Goal: Task Accomplishment & Management: Complete application form

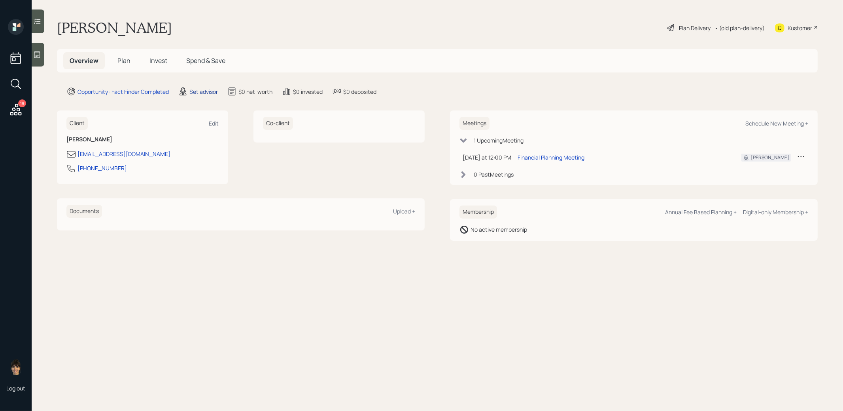
click at [203, 91] on div "Set advisor" at bounding box center [204, 91] width 28 height 8
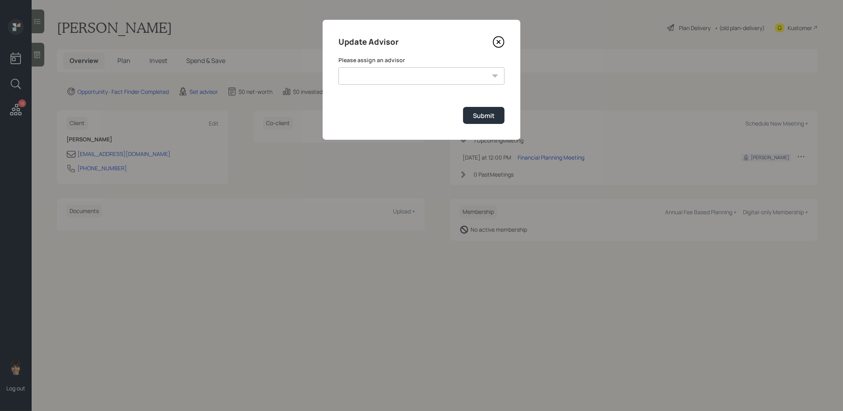
click at [454, 78] on select "[PERSON_NAME] [PERSON_NAME] [PERSON_NAME] [PERSON_NAME] End [PERSON_NAME] [PERS…" at bounding box center [422, 75] width 166 height 17
select select "8b79112e-3cfb-44f9-89e7-15267fe946c1"
click at [339, 67] on select "[PERSON_NAME] [PERSON_NAME] [PERSON_NAME] [PERSON_NAME] End [PERSON_NAME] [PERS…" at bounding box center [422, 75] width 166 height 17
click at [488, 116] on div "Submit" at bounding box center [484, 115] width 22 height 9
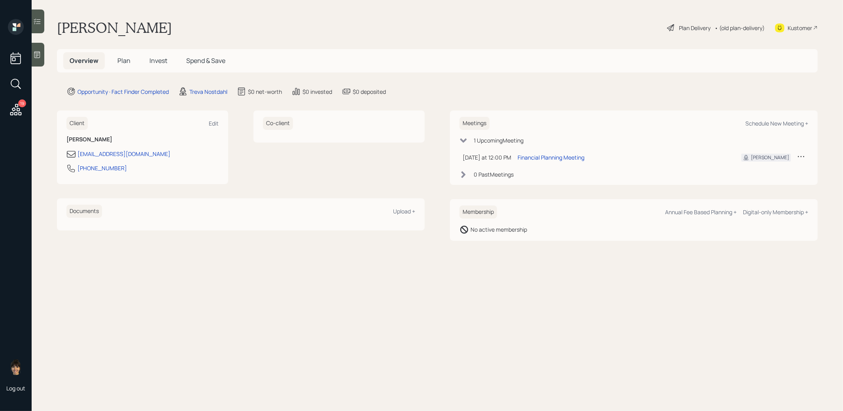
click at [38, 55] on icon at bounding box center [37, 55] width 8 height 8
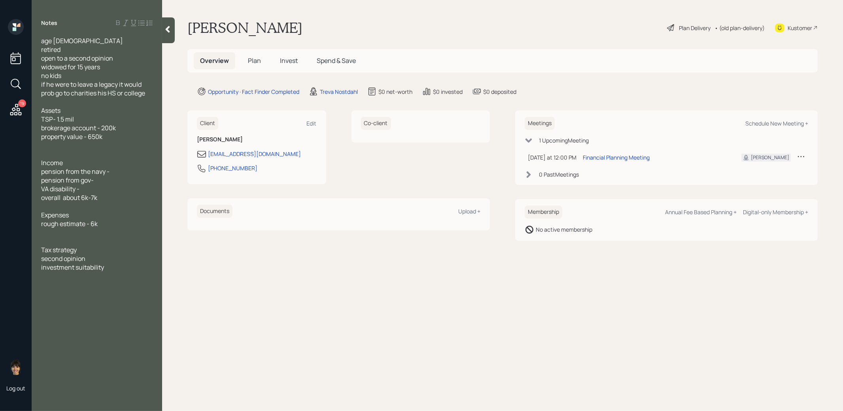
click at [255, 62] on span "Plan" at bounding box center [254, 60] width 13 height 9
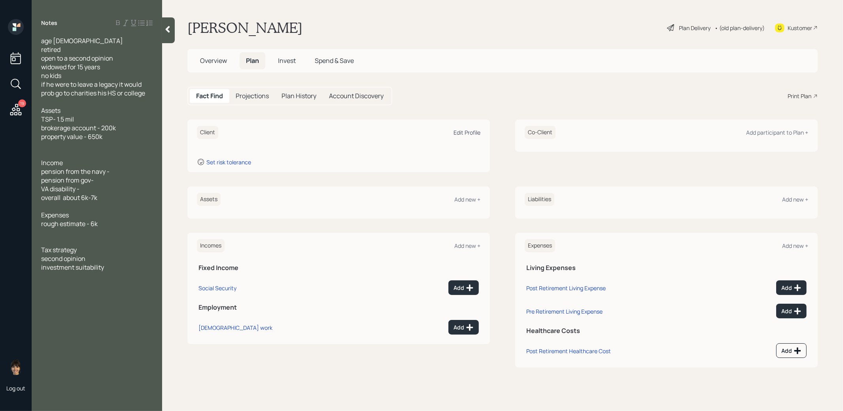
click at [471, 130] on div "Edit Profile" at bounding box center [467, 133] width 27 height 8
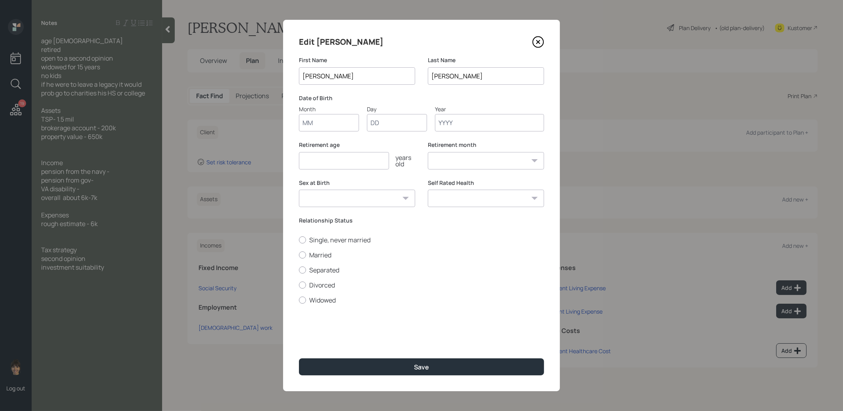
click at [323, 126] on input "Month" at bounding box center [329, 122] width 60 height 17
type input "01"
type input "1950"
select select "1"
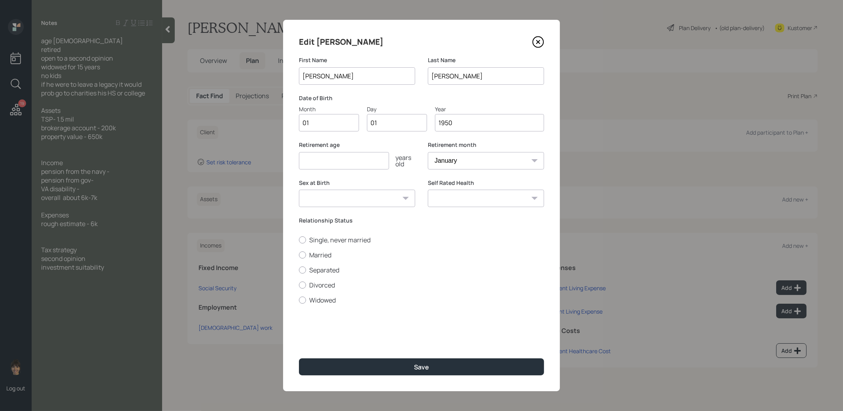
type input "1950"
click at [305, 163] on input "number" at bounding box center [344, 160] width 90 height 17
type input "67"
click at [388, 367] on button "Save" at bounding box center [421, 366] width 245 height 17
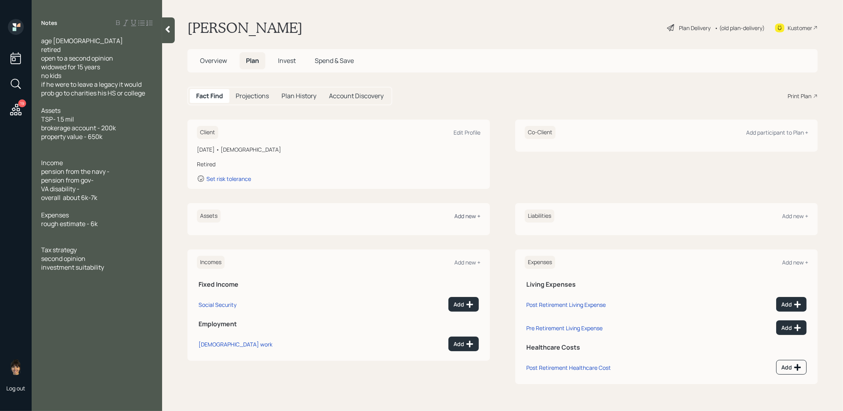
click at [473, 215] on div "Add new +" at bounding box center [468, 216] width 26 height 8
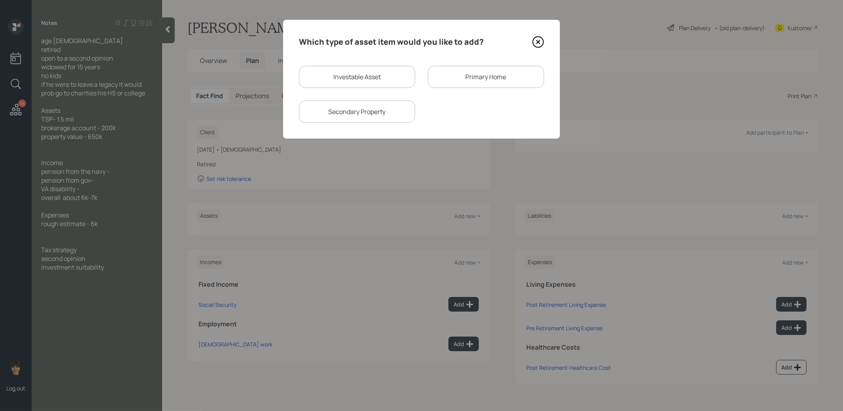
click at [396, 77] on div "Investable Asset" at bounding box center [357, 77] width 116 height 22
select select "taxable"
select select "balanced"
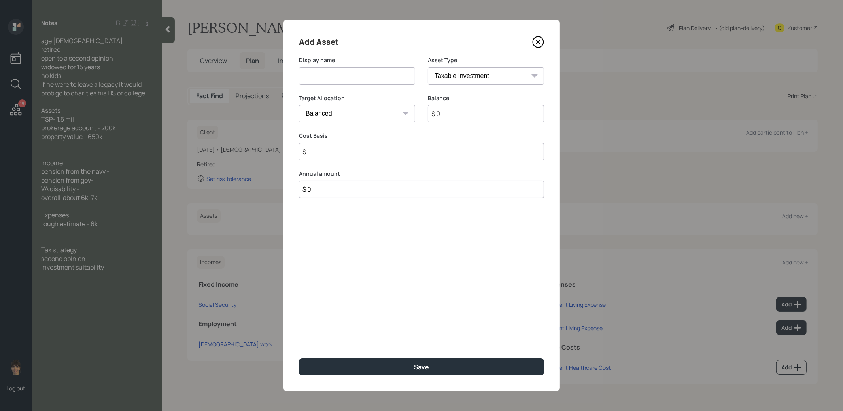
click at [385, 80] on input at bounding box center [357, 75] width 116 height 17
type input "TSP"
click at [468, 76] on select "SEP [PERSON_NAME] IRA 401(k) [PERSON_NAME] 401(k) 403(b) [PERSON_NAME] 403(b) 4…" at bounding box center [486, 75] width 116 height 17
select select "company_sponsored"
click at [428, 67] on select "SEP [PERSON_NAME] IRA 401(k) [PERSON_NAME] 401(k) 403(b) [PERSON_NAME] 403(b) 4…" at bounding box center [486, 75] width 116 height 17
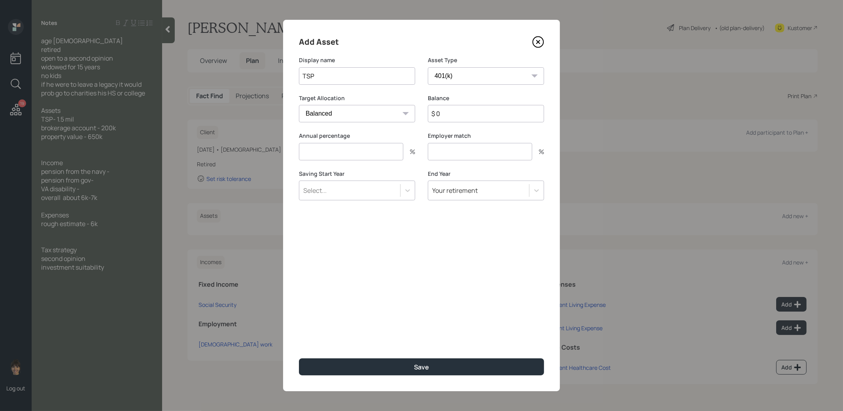
click at [301, 76] on input "TSP" at bounding box center [357, 75] width 116 height 17
type input "Former TSP"
click at [454, 121] on input "$ 0" at bounding box center [486, 113] width 116 height 17
type input "$ 1,500,000"
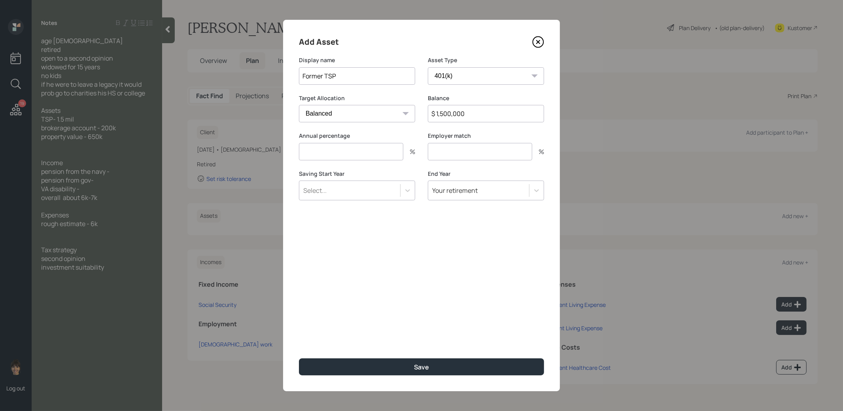
click at [371, 153] on input "number" at bounding box center [351, 151] width 104 height 17
type input "0"
click at [439, 156] on input "number" at bounding box center [480, 151] width 104 height 17
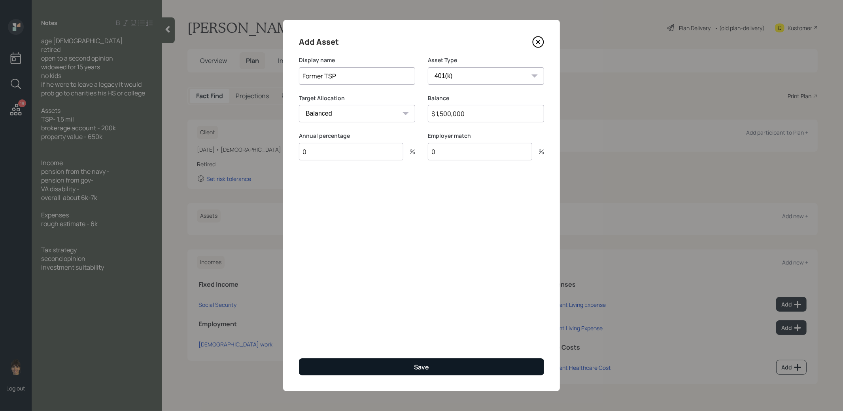
type input "0"
click at [404, 370] on button "Save" at bounding box center [421, 366] width 245 height 17
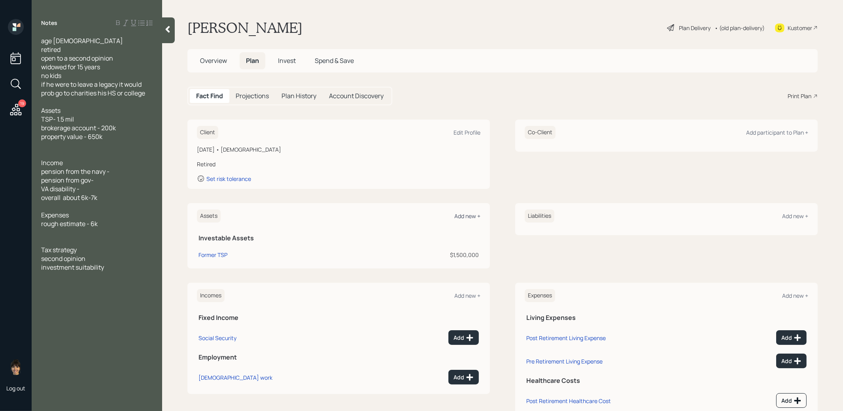
click at [472, 212] on div "Add new +" at bounding box center [468, 216] width 26 height 8
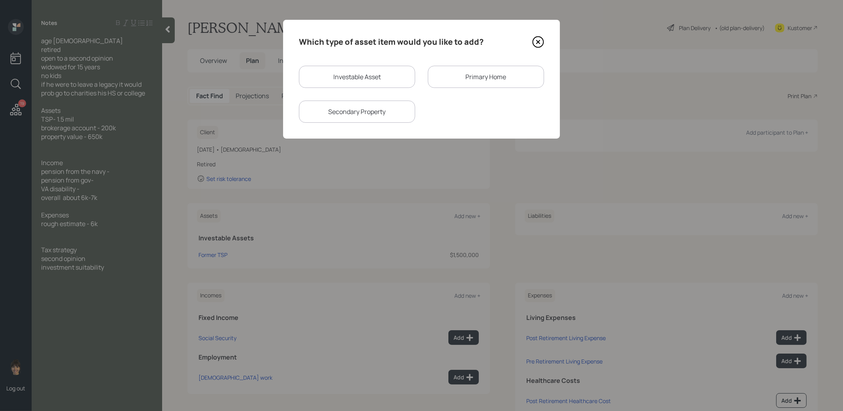
click at [377, 80] on div "Investable Asset" at bounding box center [357, 77] width 116 height 22
select select "taxable"
select select "balanced"
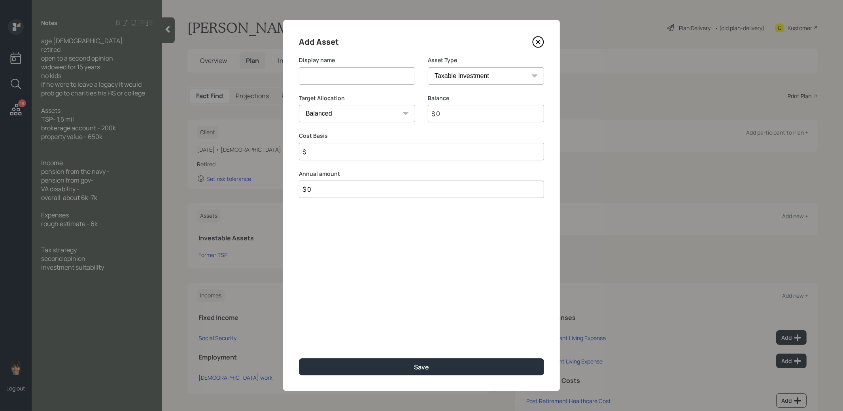
click at [375, 80] on input at bounding box center [357, 75] width 116 height 17
type input "Brokerage"
click at [454, 115] on input "$ 0" at bounding box center [486, 113] width 116 height 17
type input "$ 200,000"
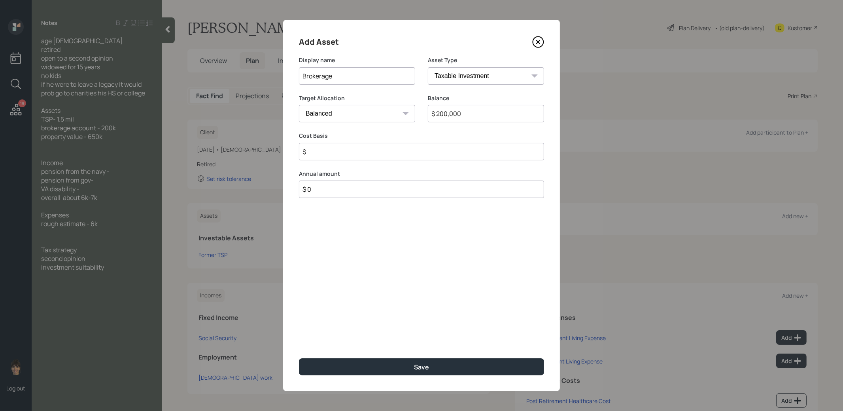
click at [338, 160] on div "Add Asset Display name Brokerage Asset Type SEP [PERSON_NAME] IRA 401(k) [PERSO…" at bounding box center [421, 205] width 277 height 371
click at [338, 157] on input "$" at bounding box center [421, 151] width 245 height 17
type input "$ 50,000"
click at [396, 368] on button "Save" at bounding box center [421, 366] width 245 height 17
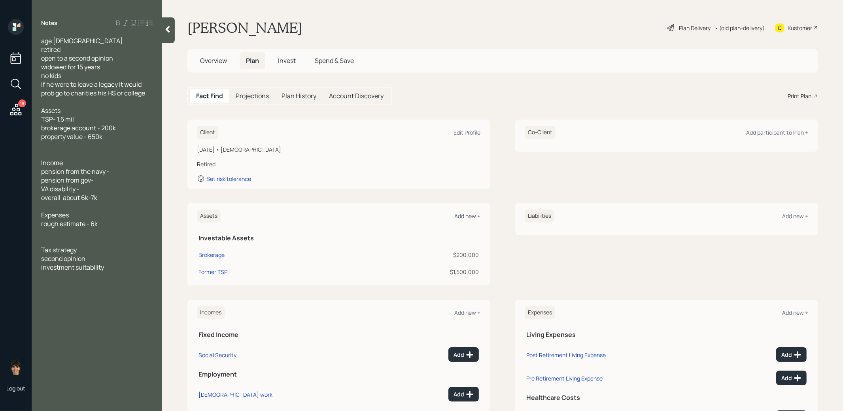
click at [467, 215] on div "Add new +" at bounding box center [468, 216] width 26 height 8
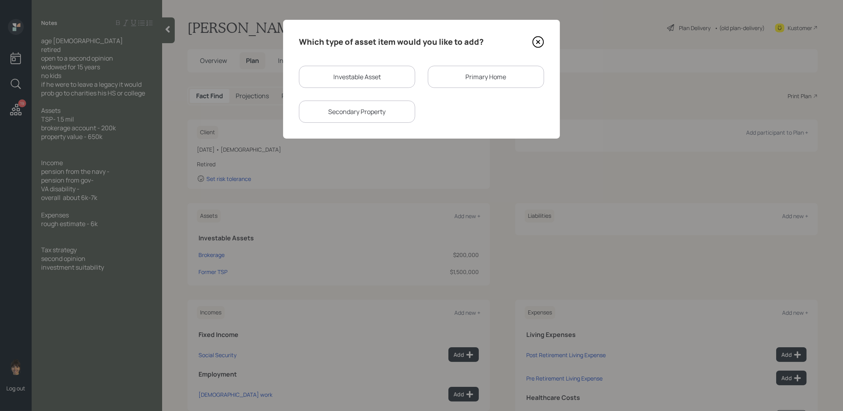
click at [459, 75] on div "Primary Home" at bounding box center [486, 77] width 116 height 22
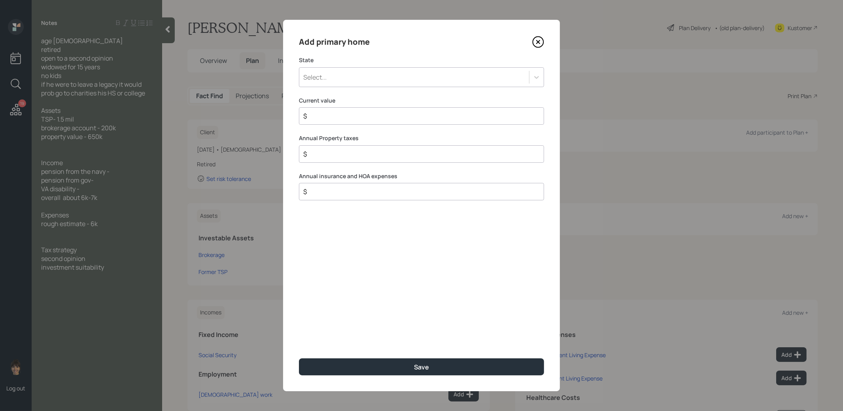
click at [398, 78] on div "Select..." at bounding box center [414, 76] width 230 height 13
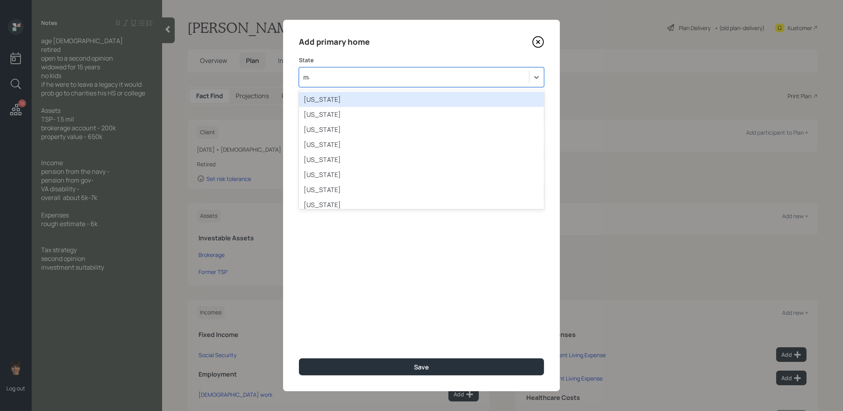
type input "mar"
click at [409, 92] on div "[US_STATE]" at bounding box center [421, 99] width 245 height 15
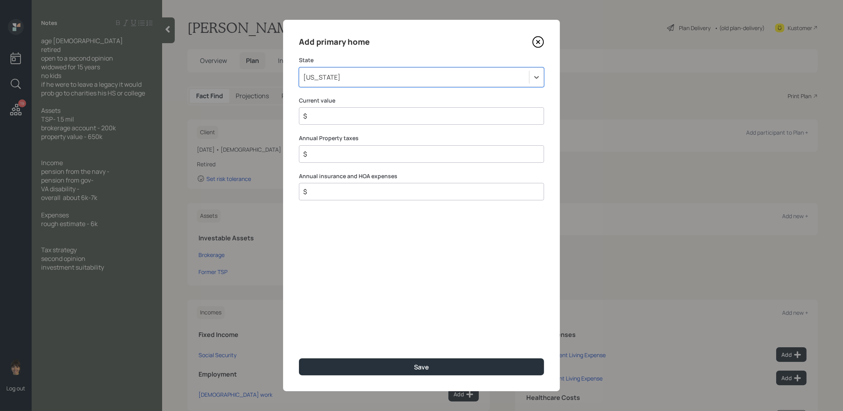
click at [389, 127] on div "Add primary home State option [US_STATE], selected. Select is focused ,type to …" at bounding box center [421, 205] width 277 height 371
click at [382, 120] on input "$" at bounding box center [419, 115] width 232 height 9
type input "$ 650,000"
click at [388, 367] on button "Save" at bounding box center [421, 366] width 245 height 17
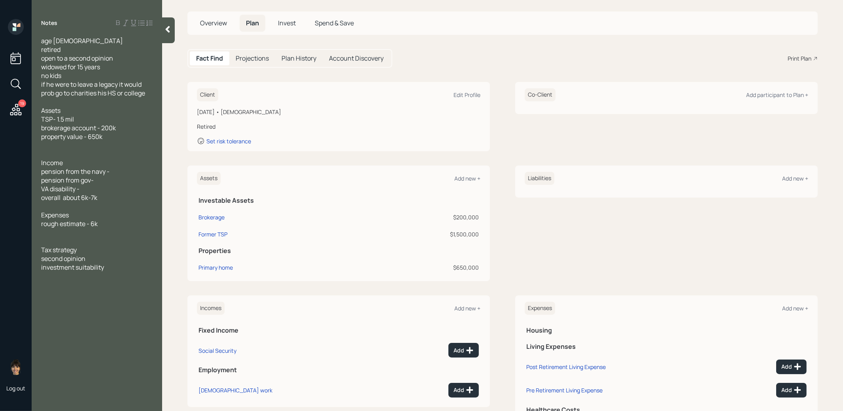
scroll to position [76, 0]
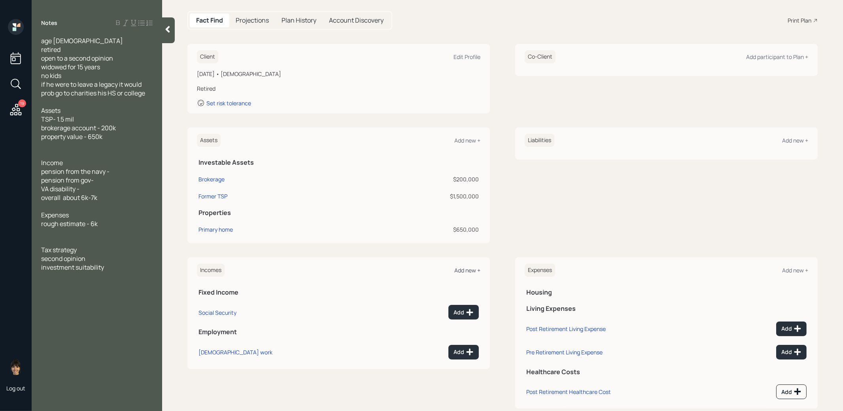
click at [468, 267] on div "Add new +" at bounding box center [468, 270] width 26 height 8
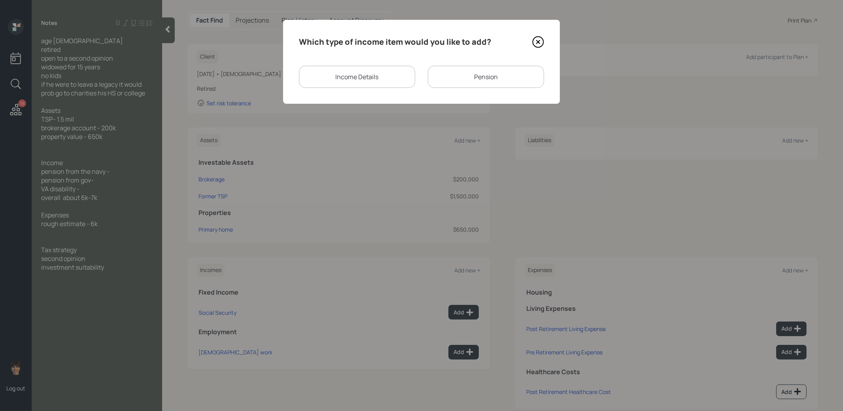
click at [450, 78] on div "Pension" at bounding box center [486, 77] width 116 height 22
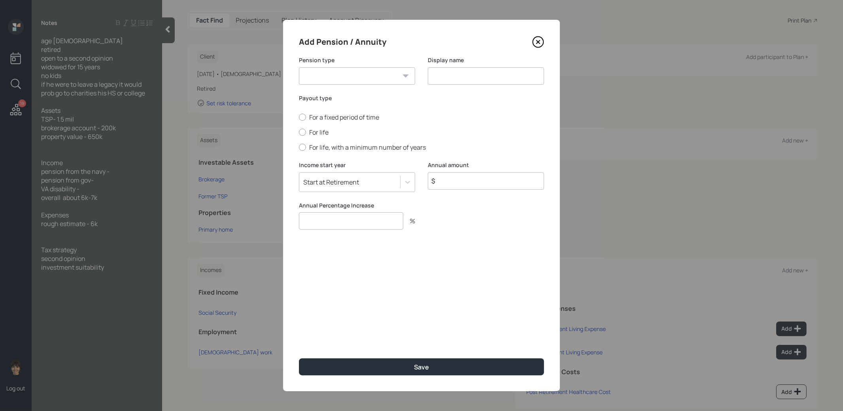
click at [398, 75] on select "Pension Annuity" at bounding box center [357, 75] width 116 height 17
select select "pension"
click at [299, 67] on select "Pension Annuity" at bounding box center [357, 75] width 116 height 17
click at [452, 78] on input at bounding box center [486, 75] width 116 height 17
type input "Navy Pension"
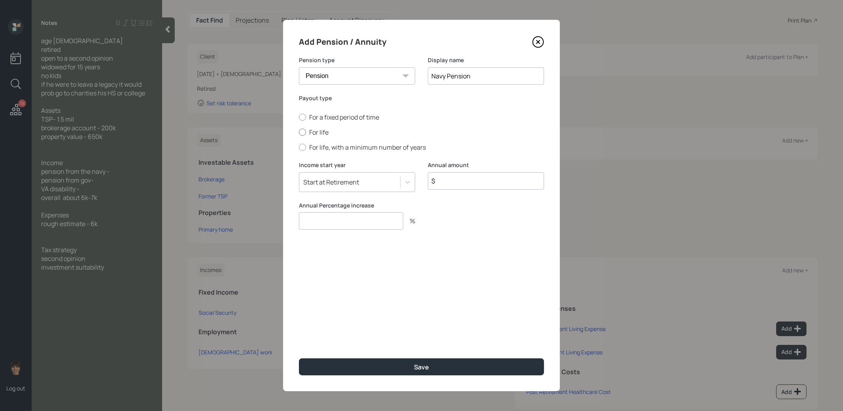
click at [303, 131] on div at bounding box center [302, 132] width 7 height 7
click at [299, 132] on input "For life" at bounding box center [299, 132] width 0 height 0
radio input "true"
click at [464, 186] on input "$" at bounding box center [486, 180] width 116 height 17
type input "$ 1"
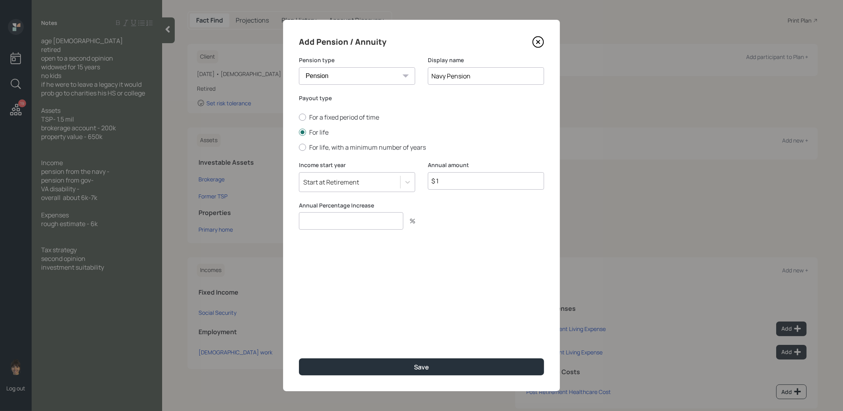
click at [374, 220] on input "number" at bounding box center [351, 220] width 104 height 17
type input "0"
click at [371, 370] on button "Save" at bounding box center [421, 366] width 245 height 17
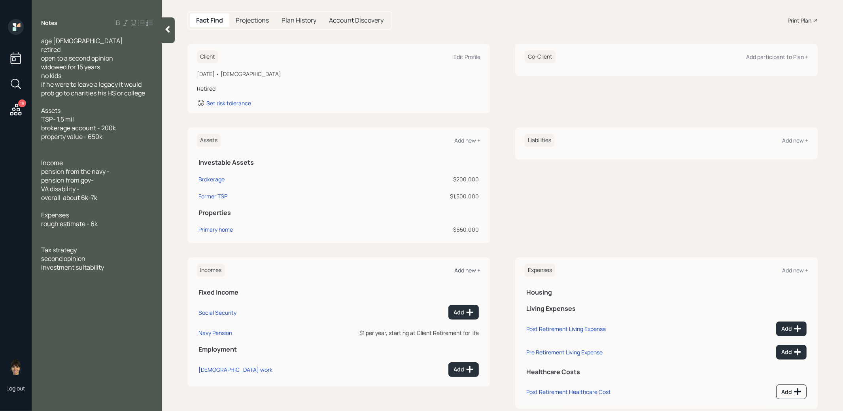
click at [461, 266] on div "Add new +" at bounding box center [468, 270] width 26 height 8
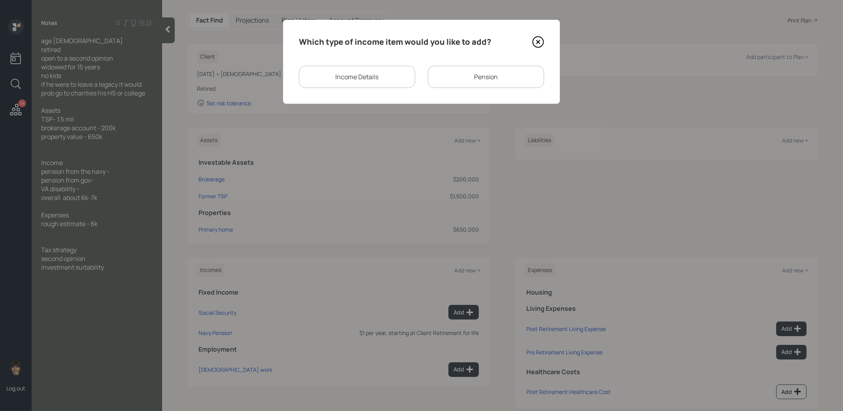
click at [443, 77] on div "Pension" at bounding box center [486, 77] width 116 height 22
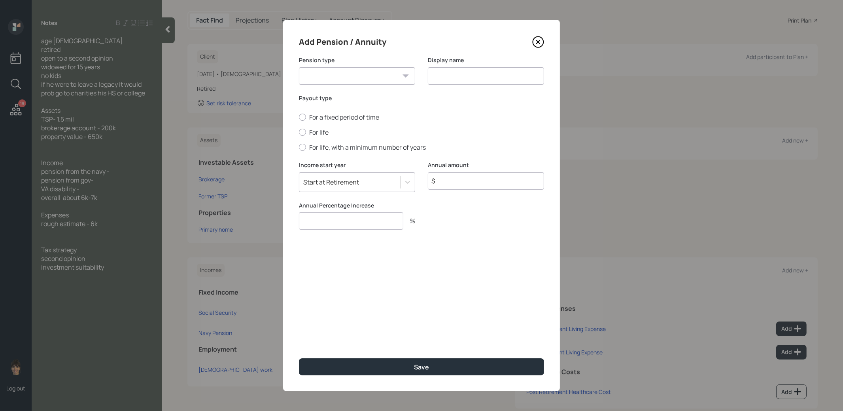
click at [442, 77] on input at bounding box center [486, 75] width 116 height 17
type input "Gov Pension"
click at [362, 75] on select "Pension Annuity" at bounding box center [357, 75] width 116 height 17
select select "pension"
click at [299, 67] on select "Pension Annuity" at bounding box center [357, 75] width 116 height 17
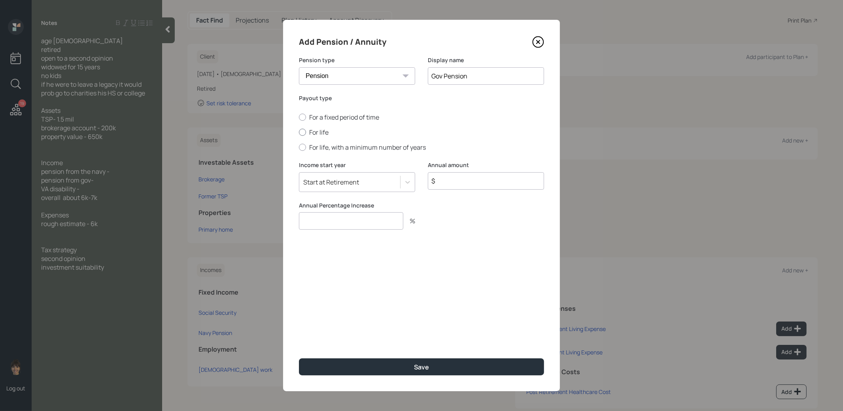
click at [302, 133] on div at bounding box center [302, 132] width 7 height 7
click at [299, 133] on input "For life" at bounding box center [299, 132] width 0 height 0
radio input "true"
click at [479, 188] on input "$" at bounding box center [486, 180] width 116 height 17
type input "$ 1"
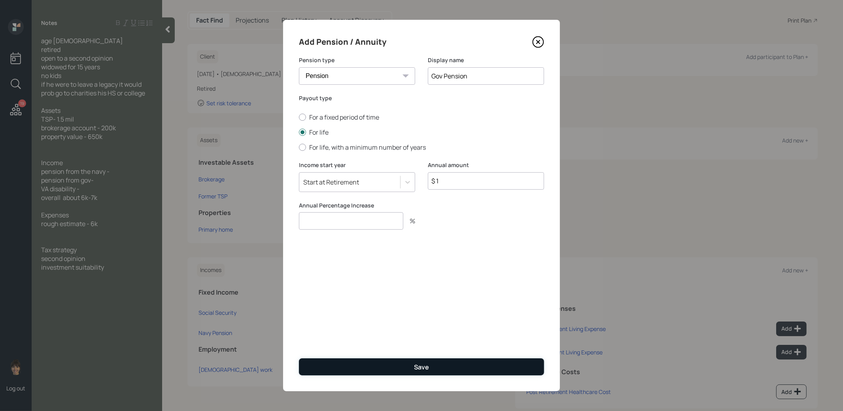
click at [422, 370] on div "Save" at bounding box center [421, 366] width 15 height 9
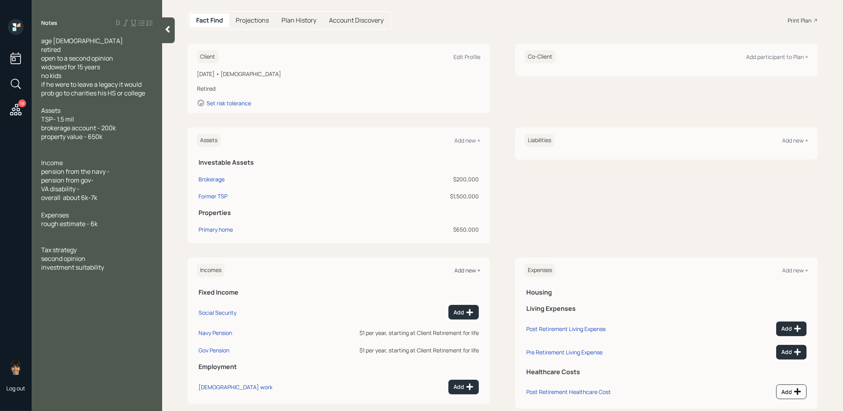
click at [472, 269] on div "Add new +" at bounding box center [468, 270] width 26 height 8
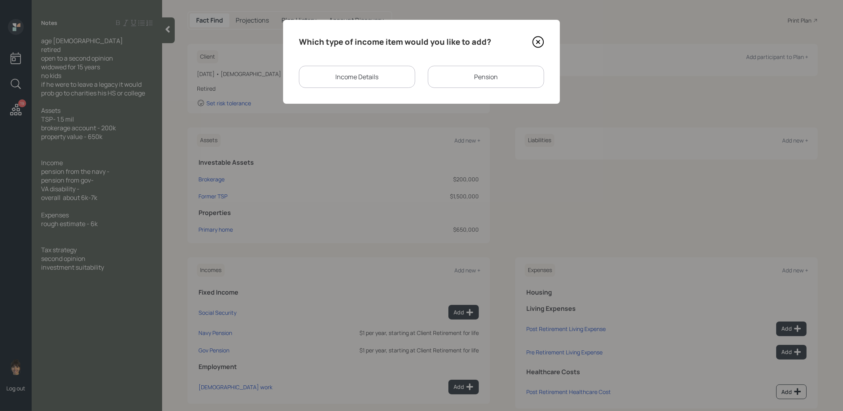
click at [390, 79] on div "Income Details" at bounding box center [357, 77] width 116 height 22
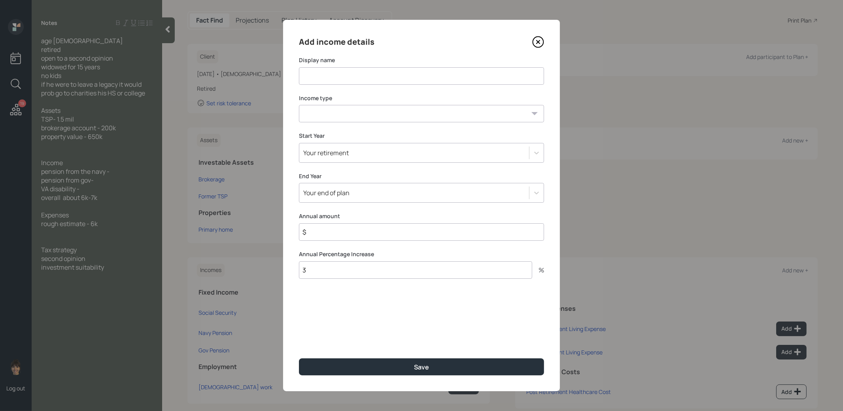
click at [383, 79] on input at bounding box center [421, 75] width 245 height 17
type input "VA Disability"
click at [385, 116] on select "[DEMOGRAPHIC_DATA] work [DEMOGRAPHIC_DATA] work Self employment Other" at bounding box center [421, 113] width 245 height 17
select select "other"
click at [299, 105] on select "[DEMOGRAPHIC_DATA] work [DEMOGRAPHIC_DATA] work Self employment Other" at bounding box center [421, 113] width 245 height 17
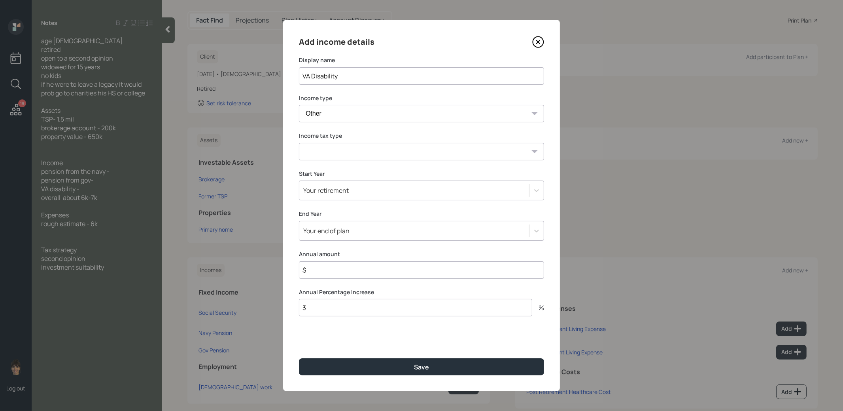
click at [374, 153] on select "Tax-free Earned Self Employment Alimony Royalties Pension / Annuity Interest Di…" at bounding box center [421, 151] width 245 height 17
select select "tax_free"
click at [299, 143] on select "Tax-free Earned Self Employment Alimony Royalties Pension / Annuity Interest Di…" at bounding box center [421, 151] width 245 height 17
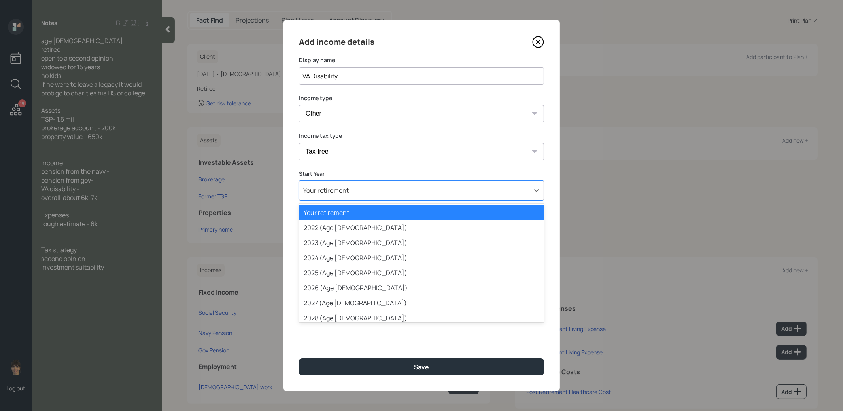
click at [362, 195] on div "Your retirement" at bounding box center [414, 190] width 230 height 13
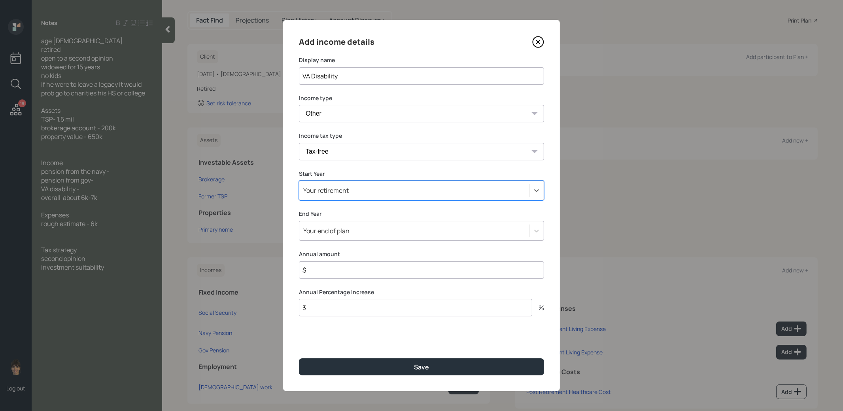
click at [362, 195] on div "Your retirement" at bounding box center [414, 190] width 230 height 13
click at [343, 266] on input "$" at bounding box center [421, 269] width 245 height 17
type input "$ 1"
click at [323, 306] on input "3" at bounding box center [415, 307] width 233 height 17
type input "0"
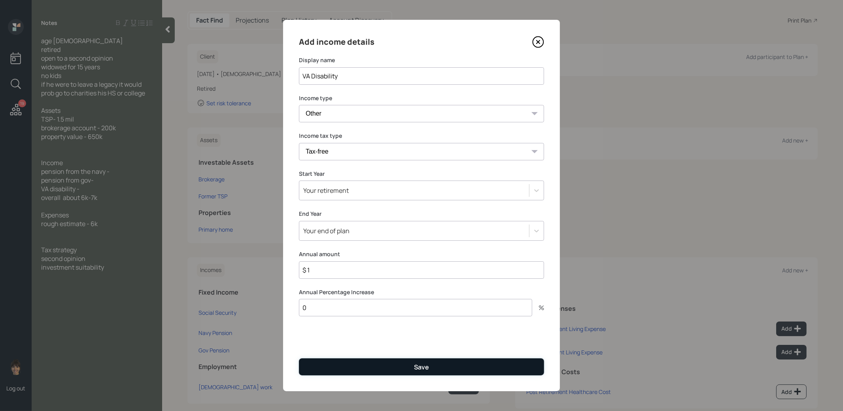
click at [340, 367] on button "Save" at bounding box center [421, 366] width 245 height 17
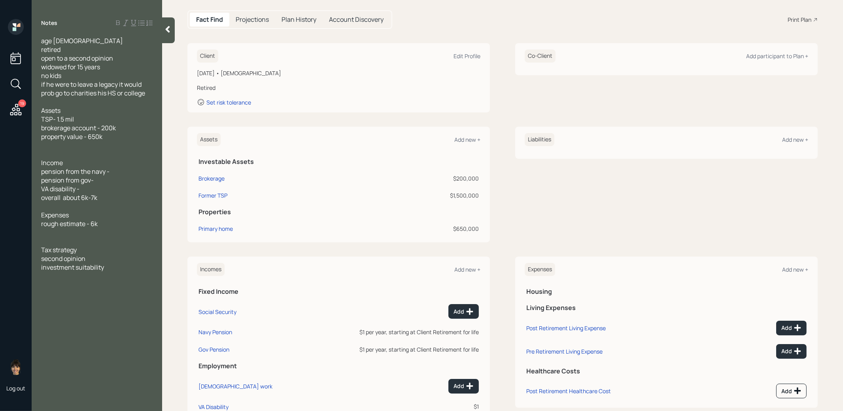
scroll to position [104, 0]
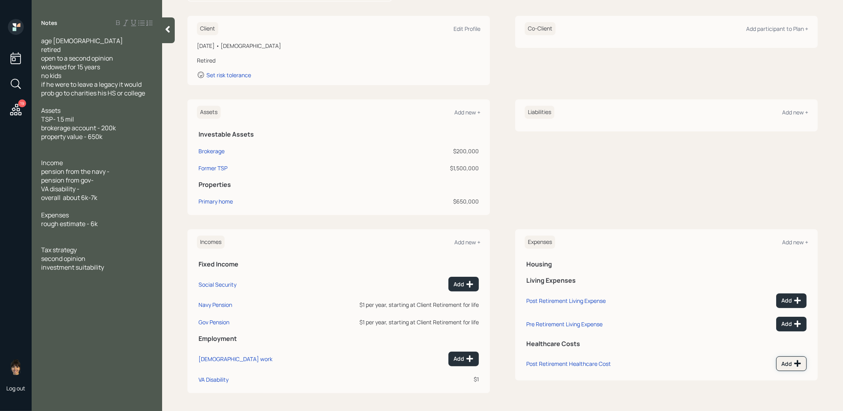
click at [794, 364] on icon at bounding box center [798, 363] width 8 height 8
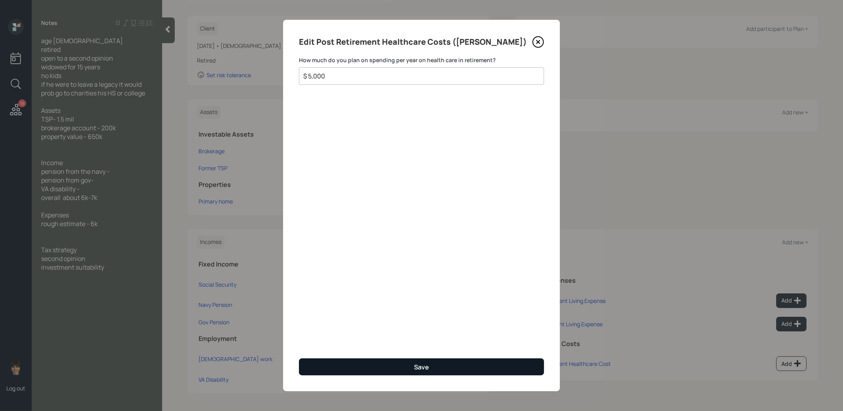
type input "$ 5,000"
click at [493, 365] on button "Save" at bounding box center [421, 366] width 245 height 17
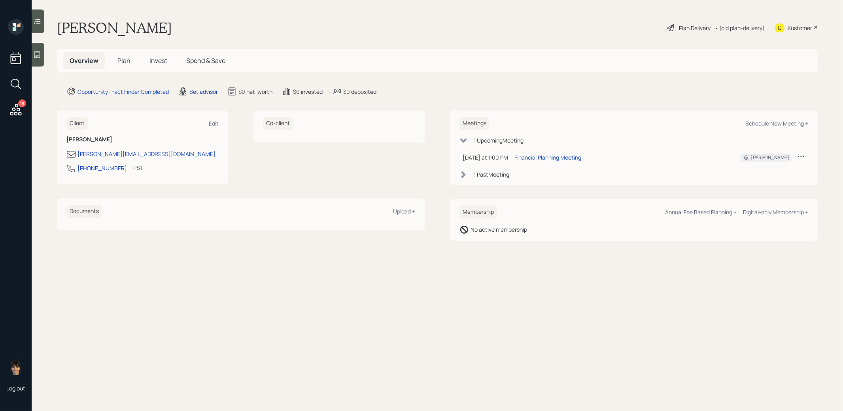
click at [198, 90] on div "Set advisor" at bounding box center [204, 91] width 28 height 8
